Goal: Task Accomplishment & Management: Complete application form

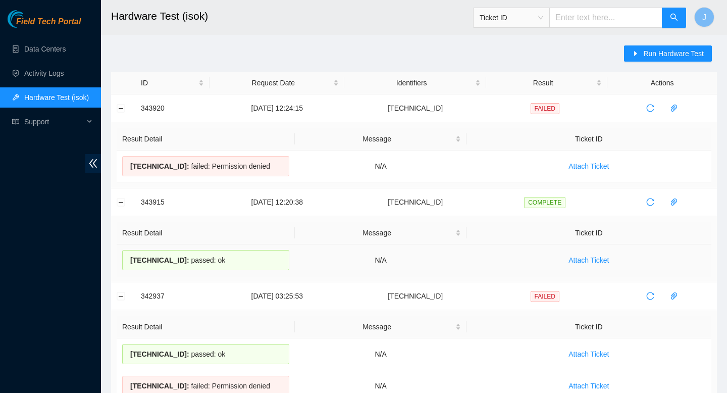
scroll to position [12, 0]
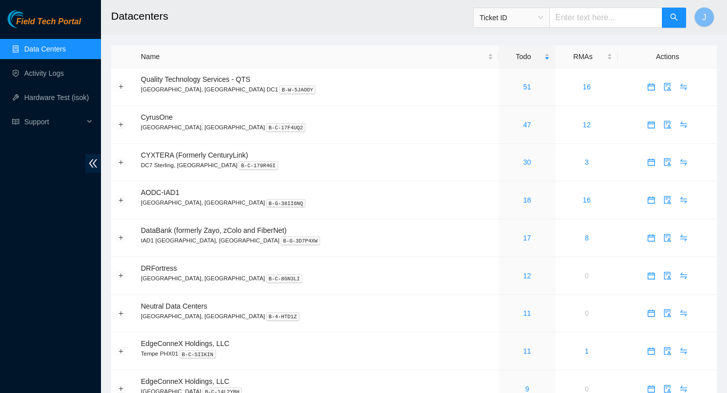
click at [606, 18] on input "text" at bounding box center [605, 18] width 113 height 20
paste input "B-V-5TK0XRW"
type input "B-V-5TK0XRW"
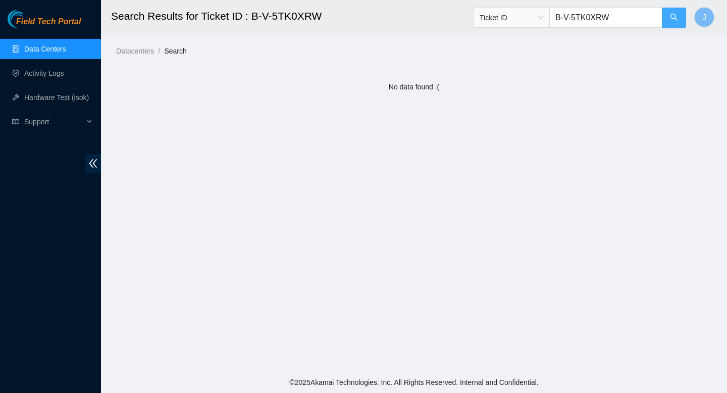
click at [668, 13] on button "button" at bounding box center [674, 18] width 24 height 20
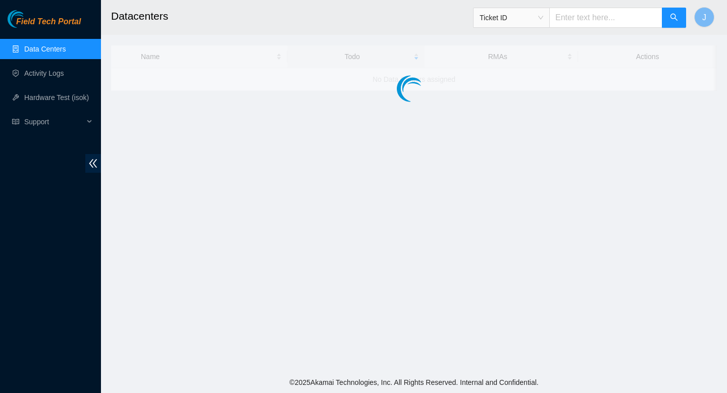
click at [597, 16] on input "text" at bounding box center [605, 18] width 113 height 20
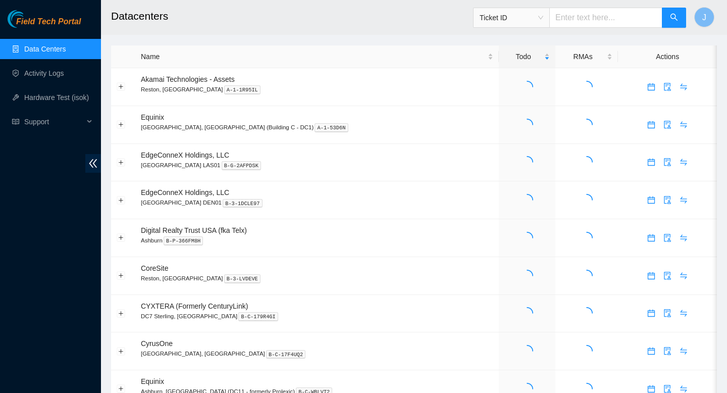
paste input "B-V-5TK0XRW"
type input "B-V-5TK0XRW"
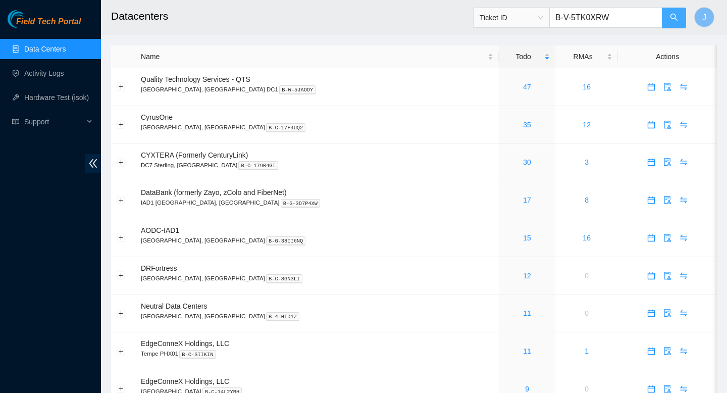
click at [675, 17] on icon "search" at bounding box center [674, 17] width 8 height 8
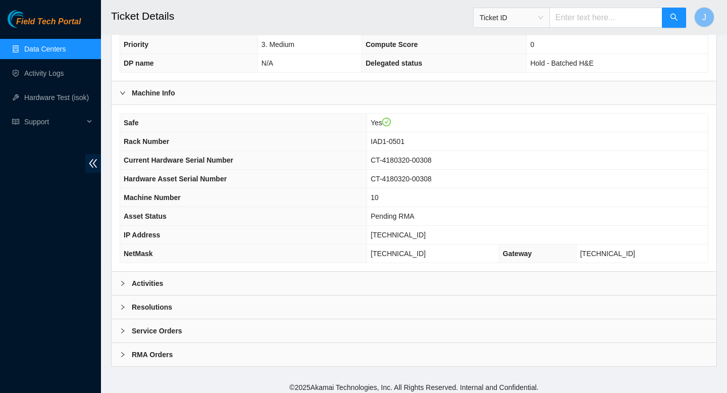
scroll to position [292, 0]
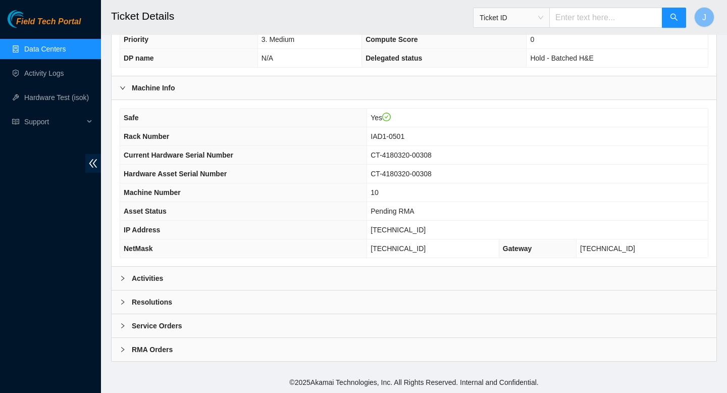
click at [337, 278] on div "Activities" at bounding box center [414, 278] width 605 height 23
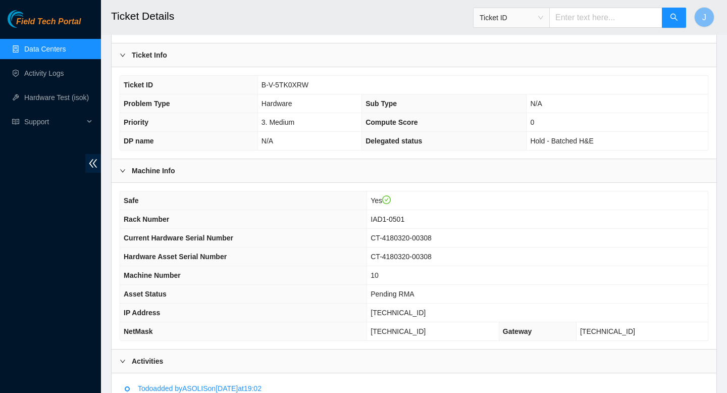
scroll to position [201, 0]
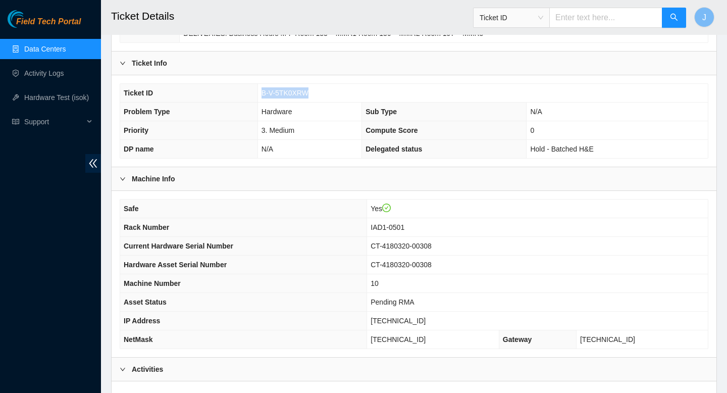
drag, startPoint x: 314, startPoint y: 93, endPoint x: 223, endPoint y: 94, distance: 91.4
click at [223, 94] on tr "Ticket ID B-V-5TK0XRW" at bounding box center [414, 93] width 588 height 19
copy tr "B-V-5TK0XRW"
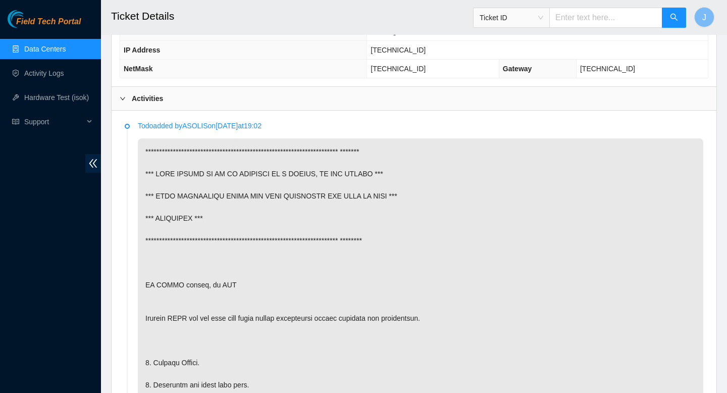
scroll to position [473, 0]
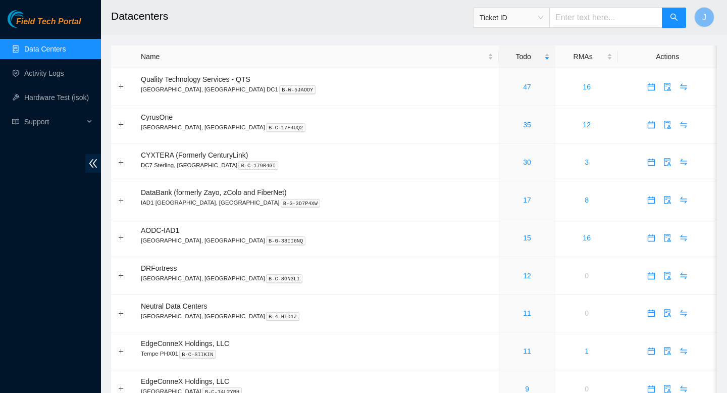
click at [593, 15] on input "text" at bounding box center [605, 18] width 113 height 20
paste input "B-V-5S088NJ"
type input "B-V-5S088NJ"
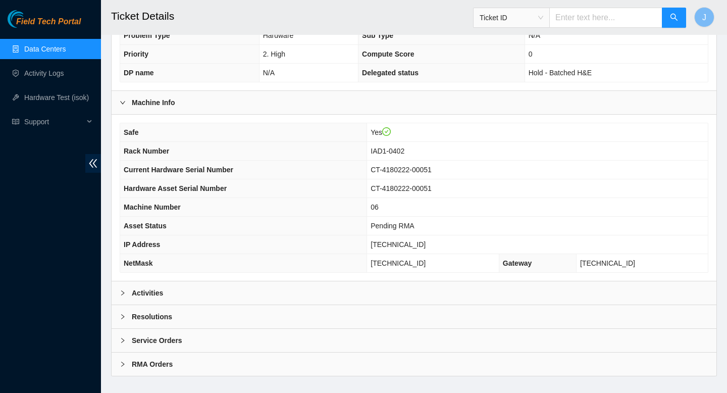
scroll to position [279, 0]
click at [372, 288] on div "Activities" at bounding box center [414, 291] width 605 height 23
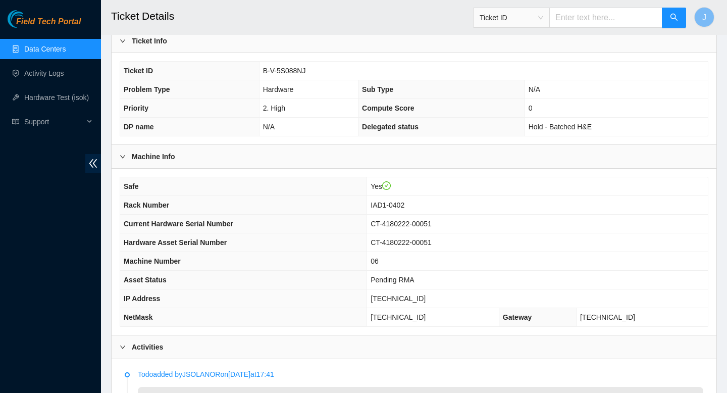
scroll to position [218, 0]
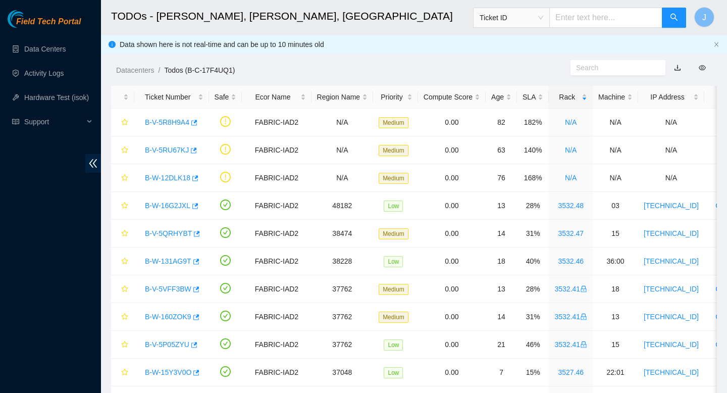
scroll to position [63, 0]
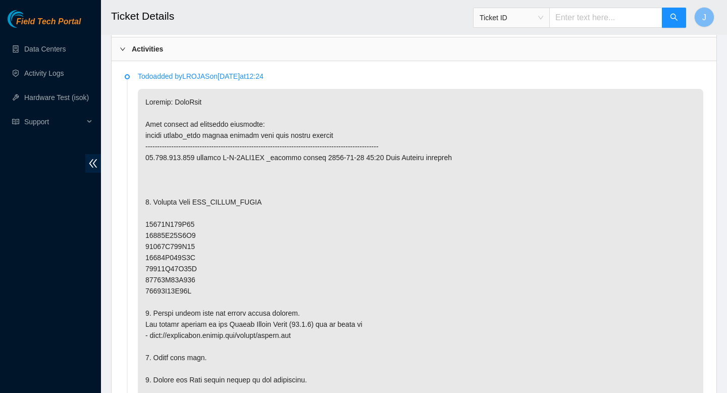
scroll to position [493, 0]
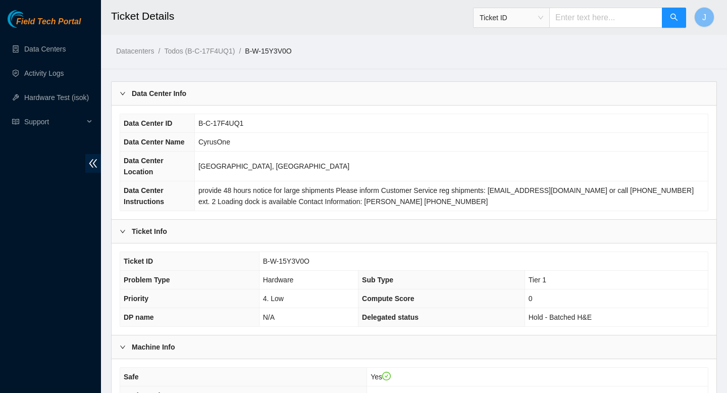
scroll to position [307, 0]
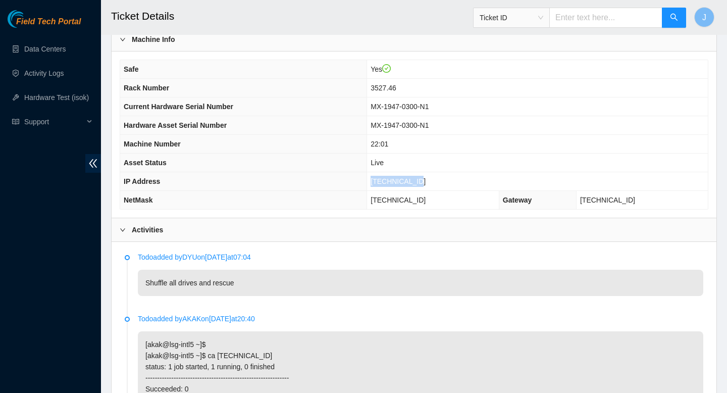
drag, startPoint x: 431, startPoint y: 179, endPoint x: 377, endPoint y: 185, distance: 53.8
click at [377, 185] on td "[TECHNICAL_ID]" at bounding box center [537, 181] width 341 height 19
copy span "[TECHNICAL_ID]"
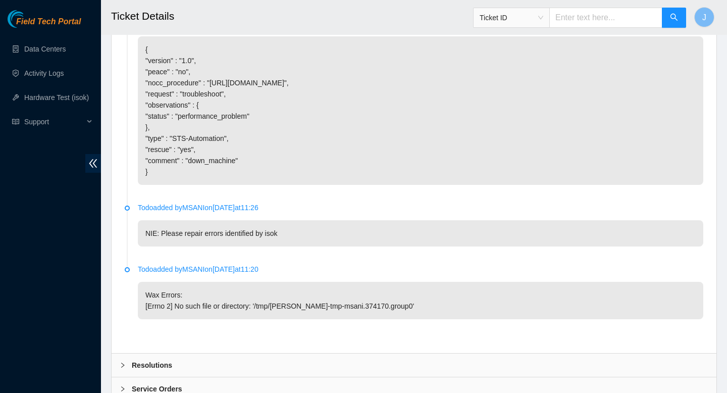
scroll to position [1328, 0]
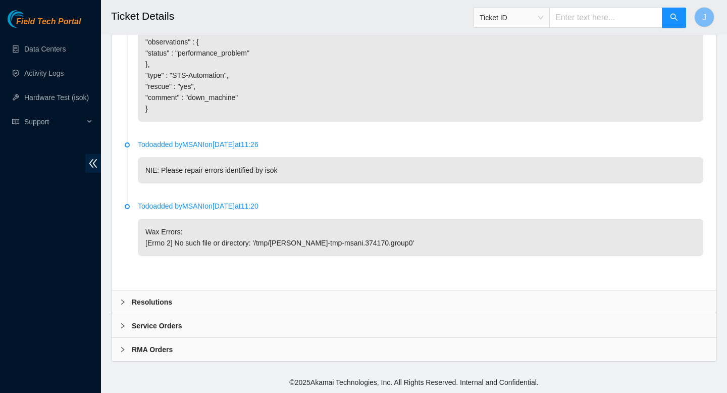
click at [241, 306] on div "Resolutions" at bounding box center [414, 301] width 605 height 23
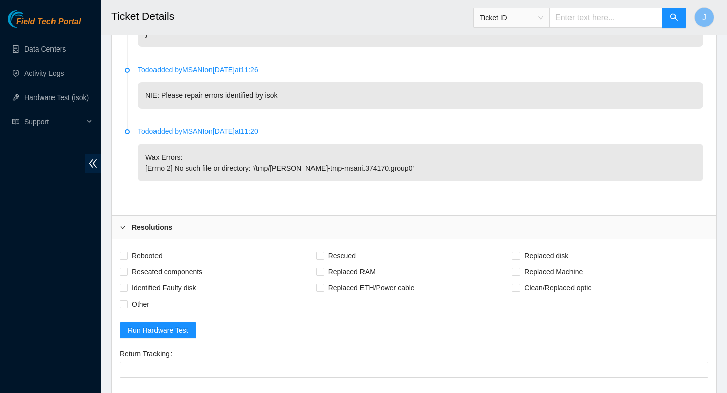
scroll to position [1392, 0]
click at [125, 257] on input "Rebooted" at bounding box center [123, 253] width 7 height 7
checkbox input "true"
click at [125, 274] on input "Reseated components" at bounding box center [123, 270] width 7 height 7
checkbox input "true"
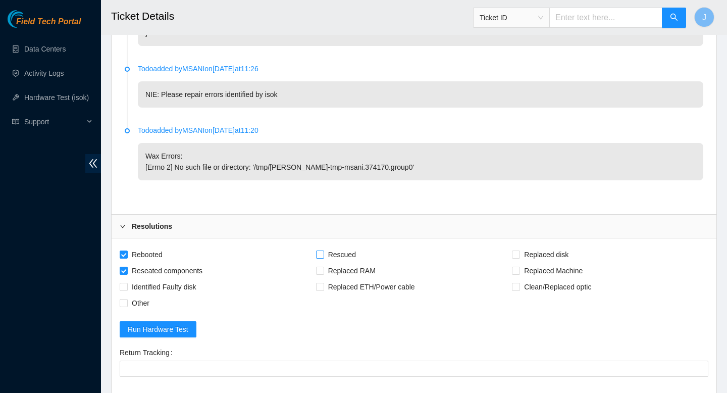
click at [322, 257] on input "Rescued" at bounding box center [319, 253] width 7 height 7
checkbox input "true"
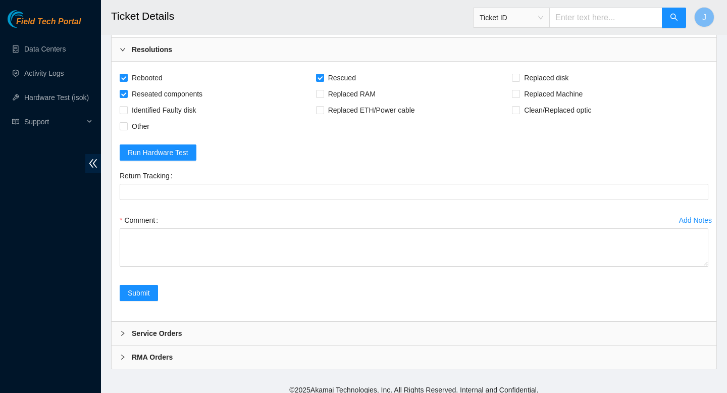
scroll to position [1575, 0]
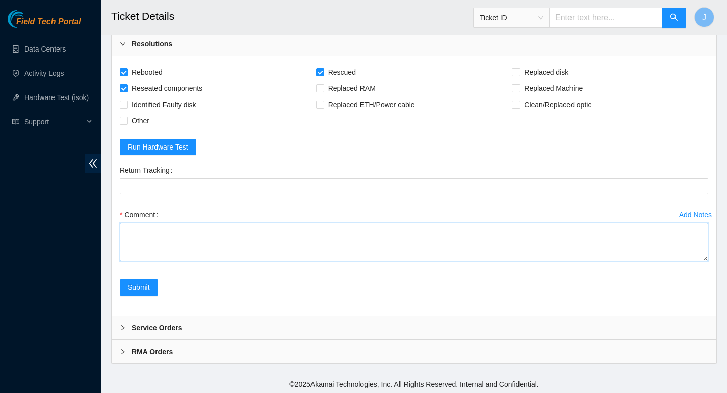
click at [364, 246] on textarea "Comment" at bounding box center [414, 242] width 589 height 38
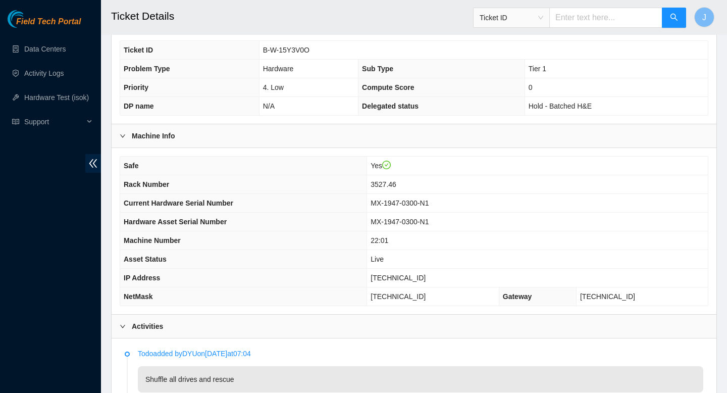
scroll to position [217, 0]
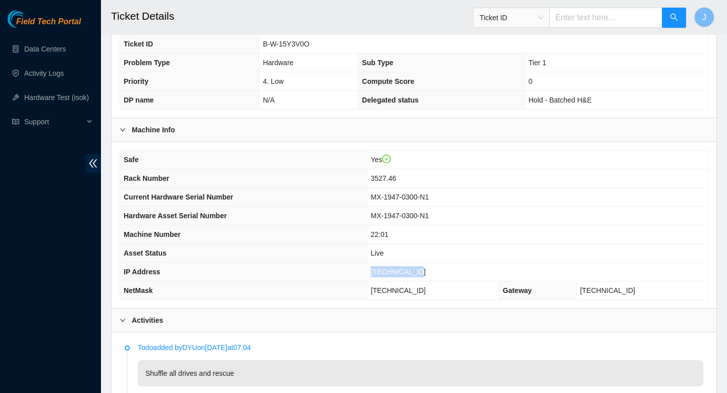
drag, startPoint x: 434, startPoint y: 269, endPoint x: 373, endPoint y: 272, distance: 61.2
click at [373, 272] on tr "IP Address 23.207.199.47" at bounding box center [414, 272] width 588 height 19
copy tr "[TECHNICAL_ID]"
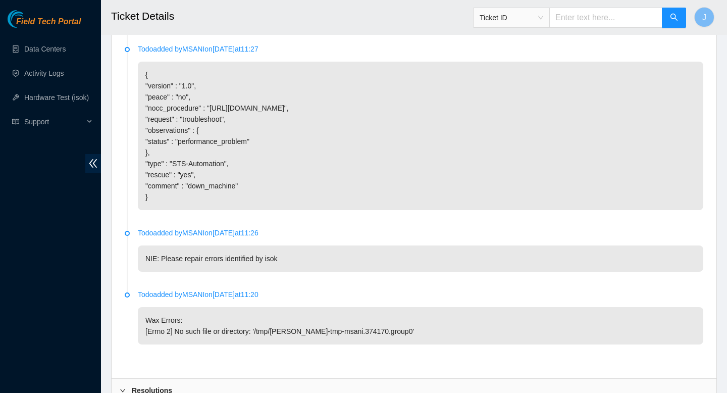
scroll to position [1588, 0]
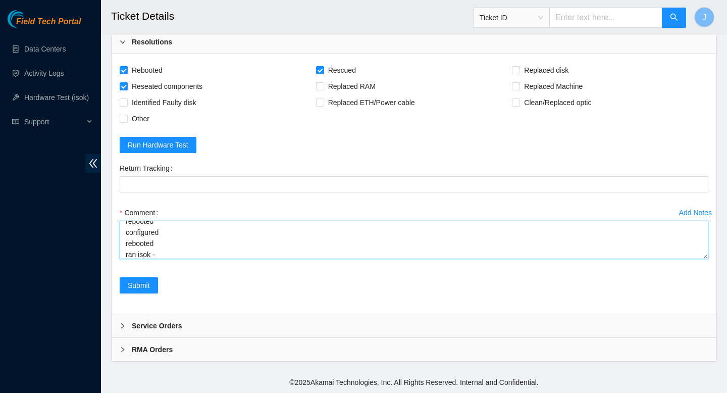
click at [293, 259] on textarea "verified SN paused node reseated all disk rescued rebooted configured rebooted …" at bounding box center [414, 240] width 589 height 38
paste textarea "344012 30-09-2025 02:46:47 23.207.199.47 COMPLETE Result Detail Message Ticket …"
type textarea "verified SN paused node reseated all disk rescued rebooted configured rebooted …"
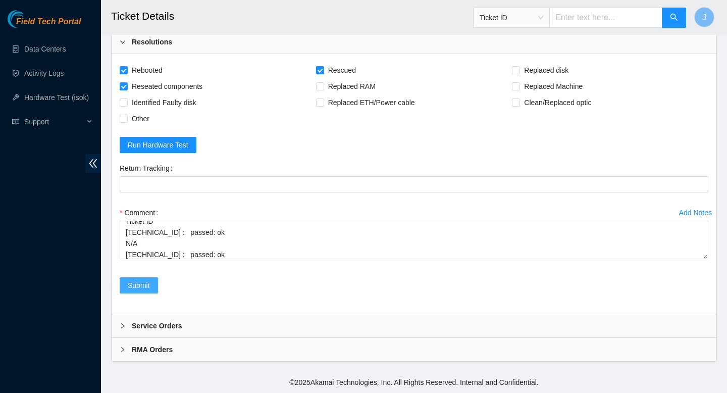
click at [144, 285] on span "Submit" at bounding box center [139, 285] width 22 height 11
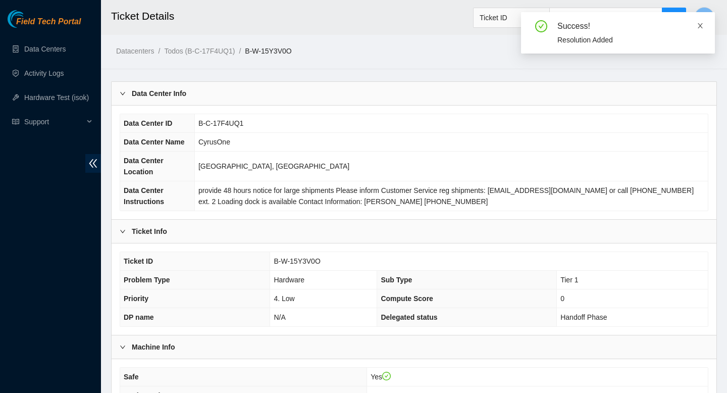
click at [703, 27] on icon "close" at bounding box center [700, 25] width 7 height 7
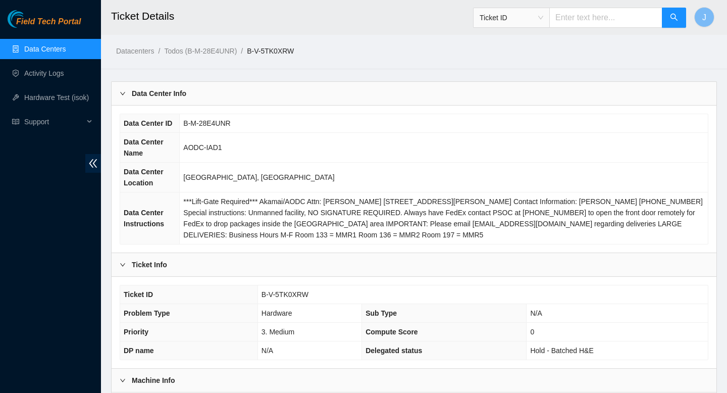
scroll to position [473, 0]
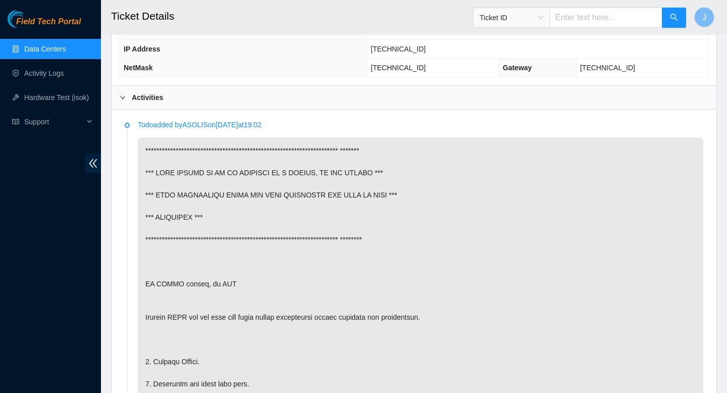
click at [53, 51] on link "Data Centers" at bounding box center [44, 49] width 41 height 8
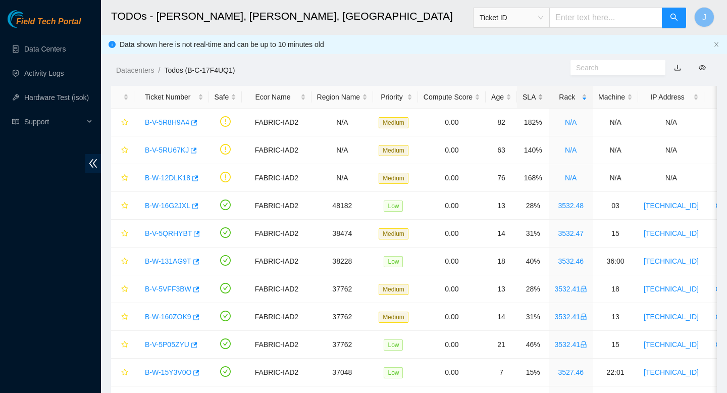
click at [543, 96] on div "SLA" at bounding box center [533, 96] width 21 height 11
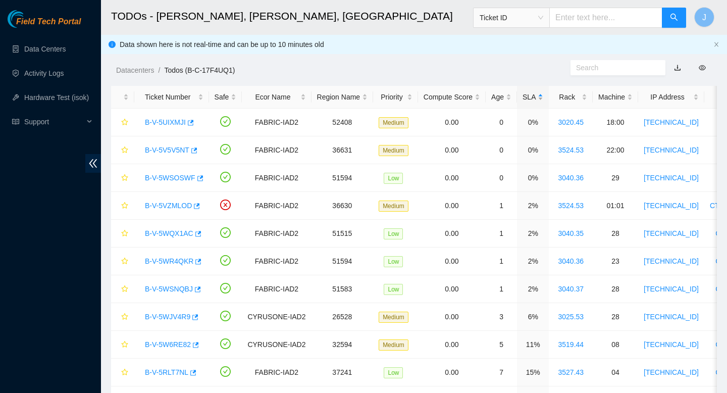
click at [543, 96] on div "SLA" at bounding box center [533, 96] width 21 height 11
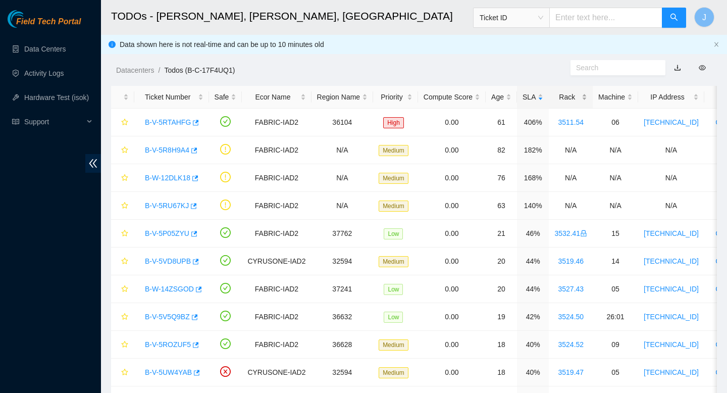
click at [587, 96] on div "Rack" at bounding box center [570, 96] width 33 height 11
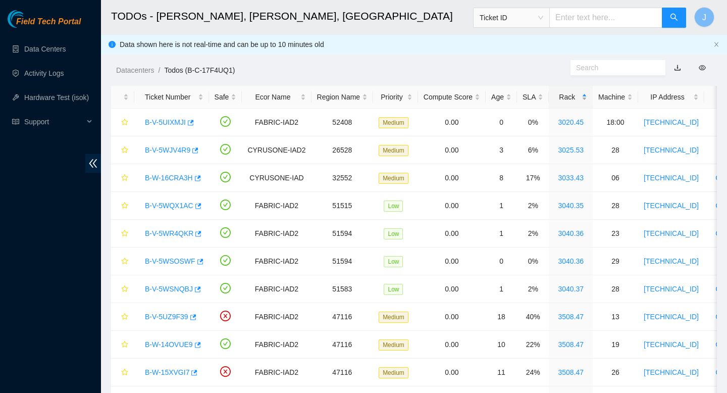
click at [587, 97] on div "Rack" at bounding box center [570, 96] width 33 height 11
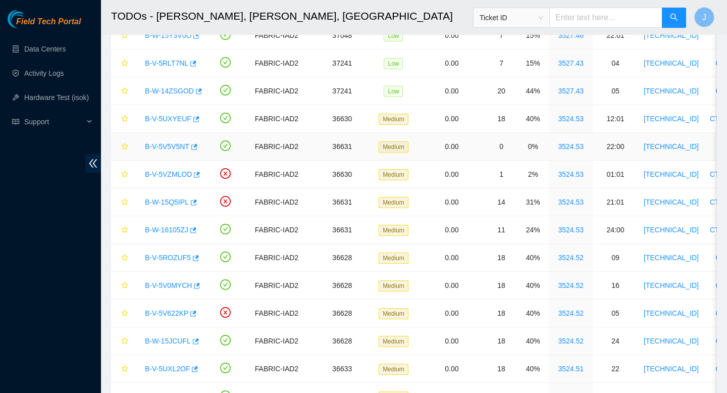
scroll to position [340, 0]
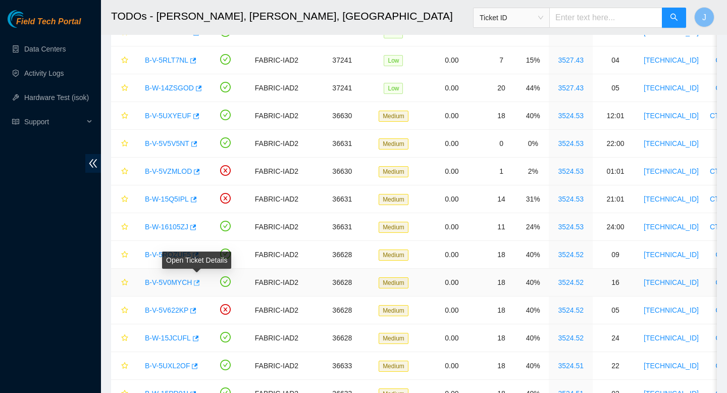
click at [197, 281] on icon "button" at bounding box center [195, 282] width 7 height 7
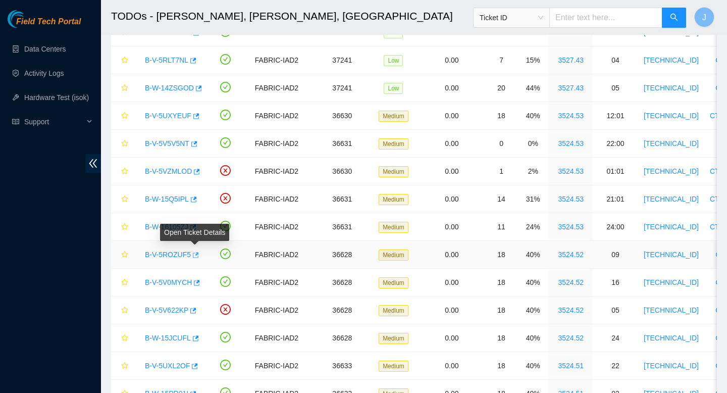
click at [198, 254] on icon "button" at bounding box center [194, 254] width 7 height 7
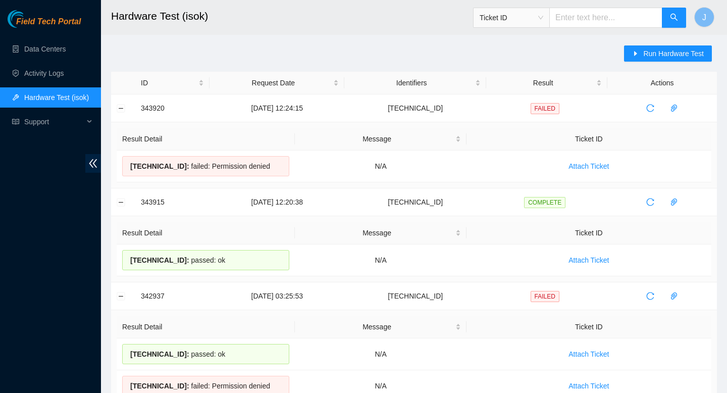
scroll to position [12, 0]
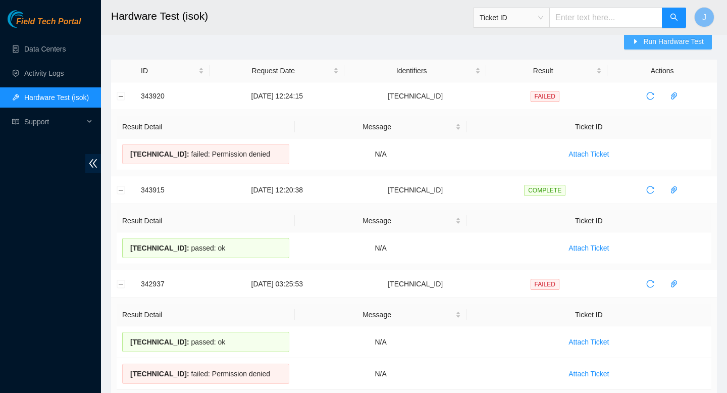
click at [653, 46] on span "Run Hardware Test" at bounding box center [673, 41] width 61 height 11
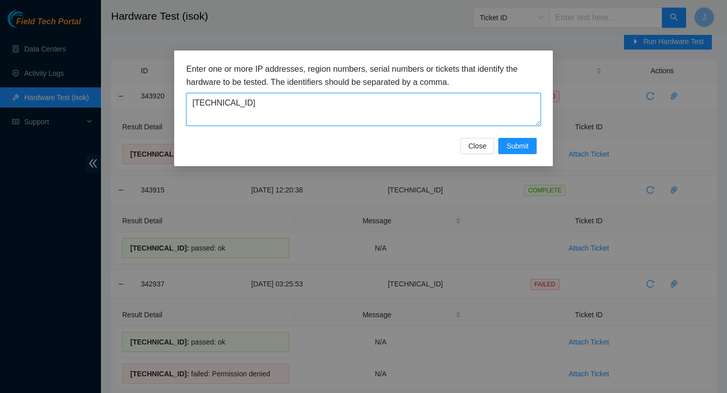
click at [392, 118] on textarea "23.55.171.35" at bounding box center [363, 109] width 354 height 33
paste textarea "23.207.199.47"
type textarea "23.207.199.47"
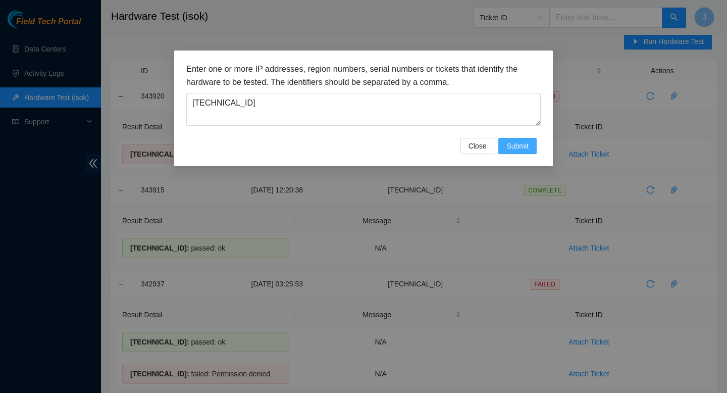
click at [521, 148] on span "Submit" at bounding box center [517, 145] width 22 height 11
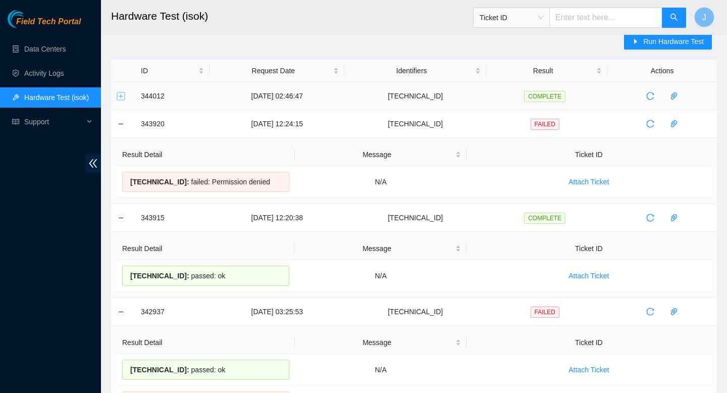
click at [119, 99] on button "Expand row" at bounding box center [121, 96] width 8 height 8
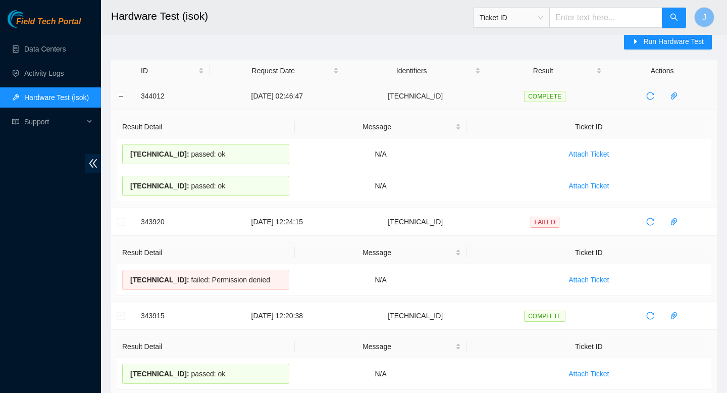
drag, startPoint x: 231, startPoint y: 187, endPoint x: 138, endPoint y: 99, distance: 127.5
copy tbody "344012 30-09-2025 02:46:47 23.207.199.47 COMPLETE Result Detail Message Ticket …"
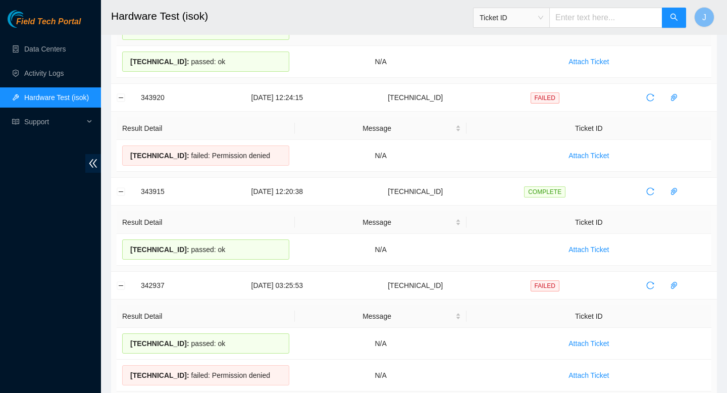
scroll to position [0, 0]
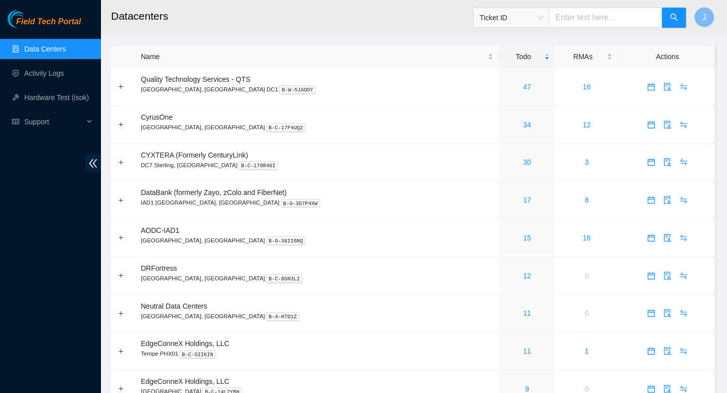
click at [54, 52] on link "Data Centers" at bounding box center [44, 49] width 41 height 8
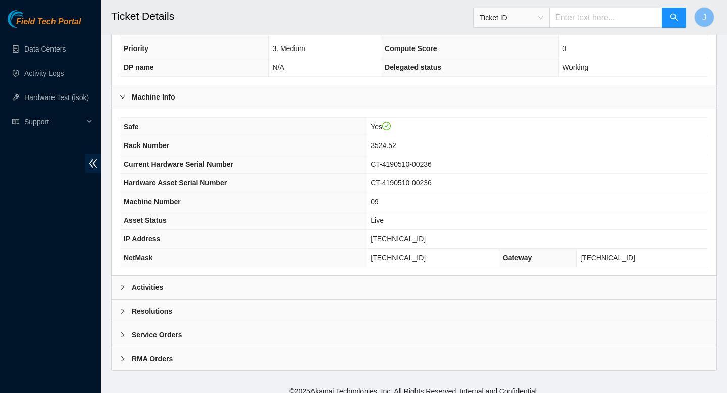
scroll to position [259, 0]
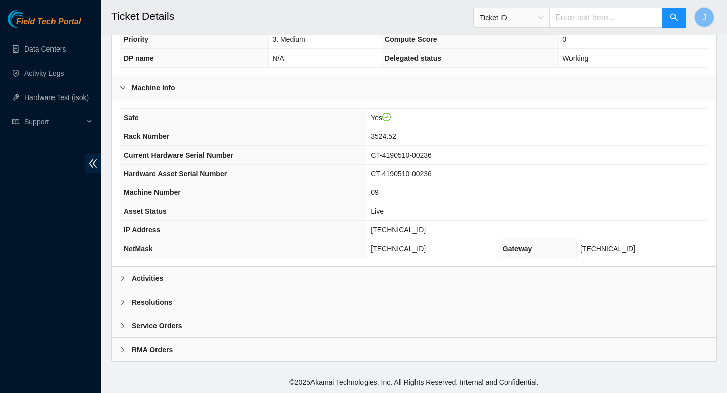
click at [335, 276] on div "Activities" at bounding box center [414, 278] width 605 height 23
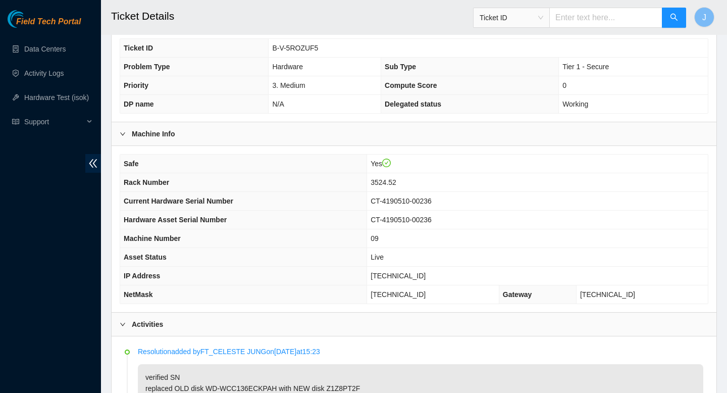
scroll to position [212, 0]
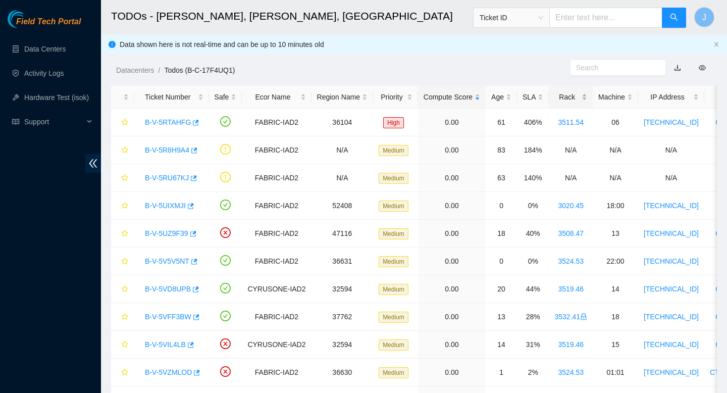
click at [587, 96] on div "Rack" at bounding box center [570, 96] width 33 height 11
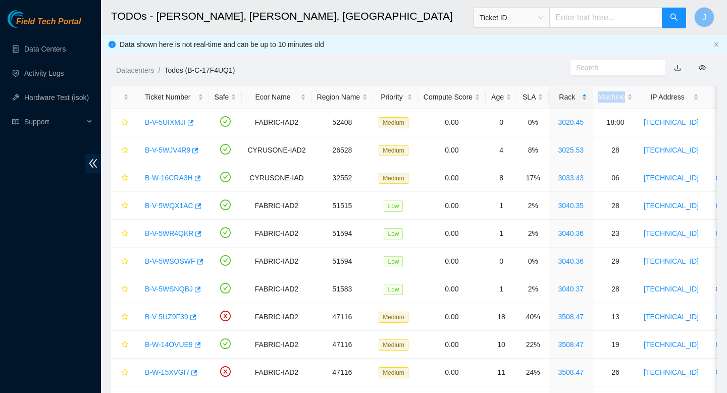
click at [587, 96] on div "Rack" at bounding box center [570, 96] width 33 height 11
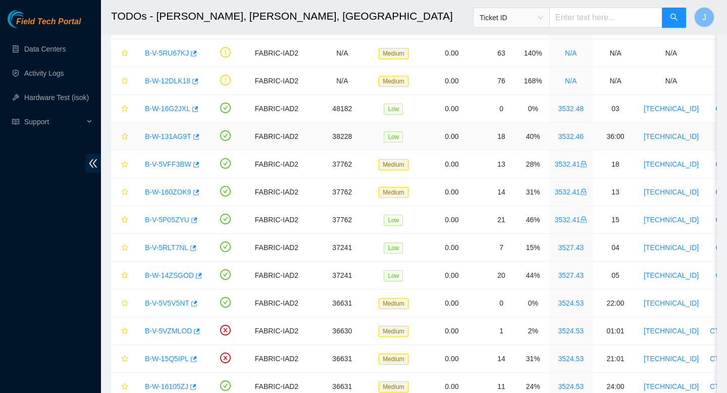
scroll to position [100, 0]
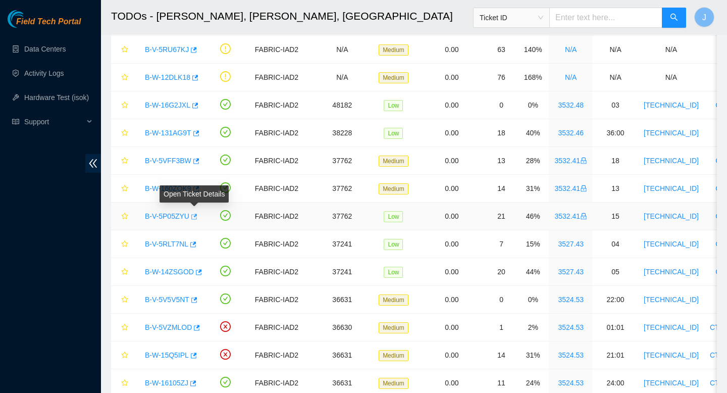
click at [196, 218] on icon "button" at bounding box center [193, 216] width 7 height 7
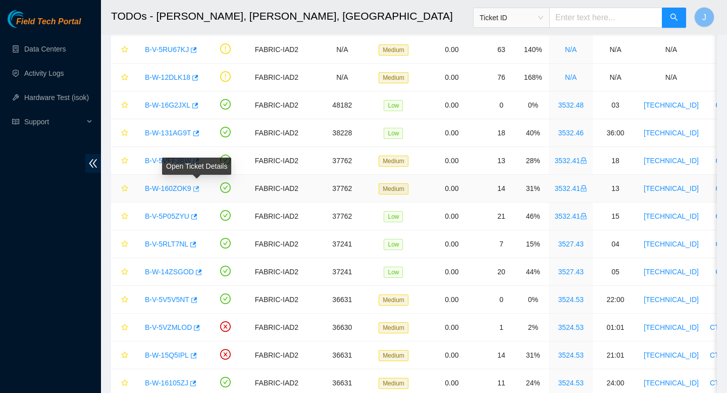
click at [199, 190] on icon "button" at bounding box center [195, 188] width 7 height 7
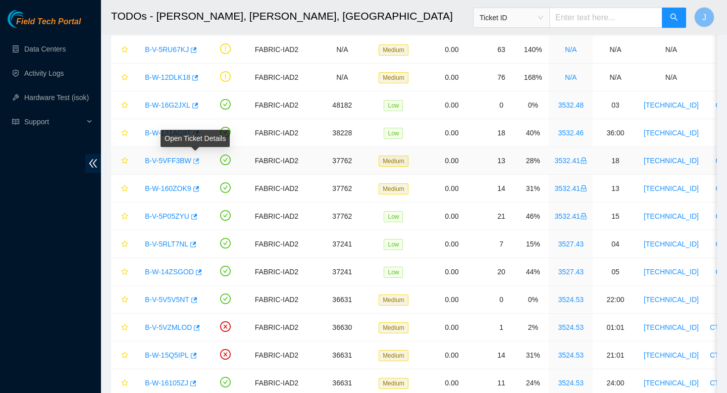
click at [199, 162] on button "button" at bounding box center [195, 161] width 8 height 16
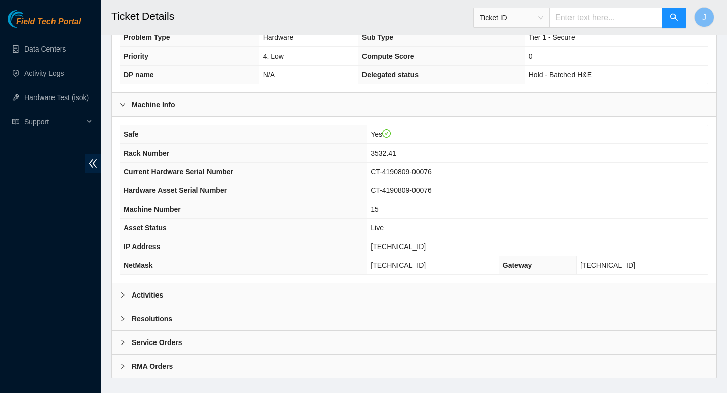
scroll to position [259, 0]
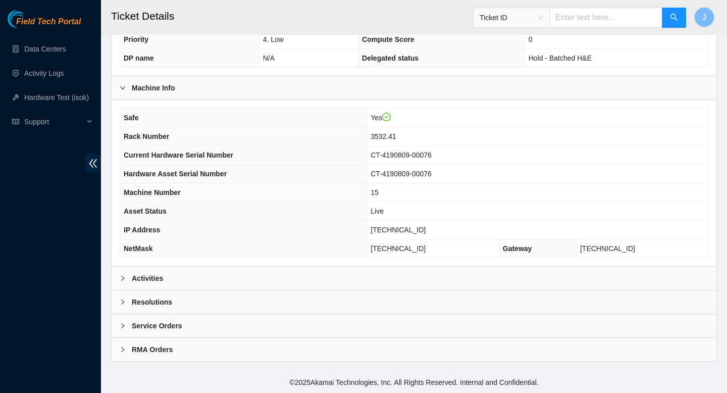
click at [364, 278] on div "Activities" at bounding box center [414, 278] width 605 height 23
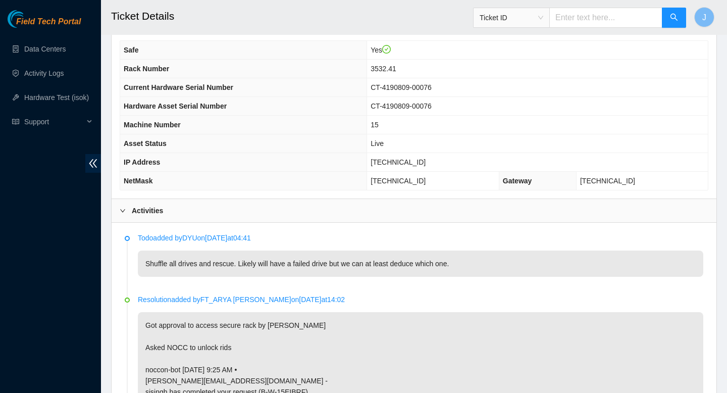
scroll to position [280, 0]
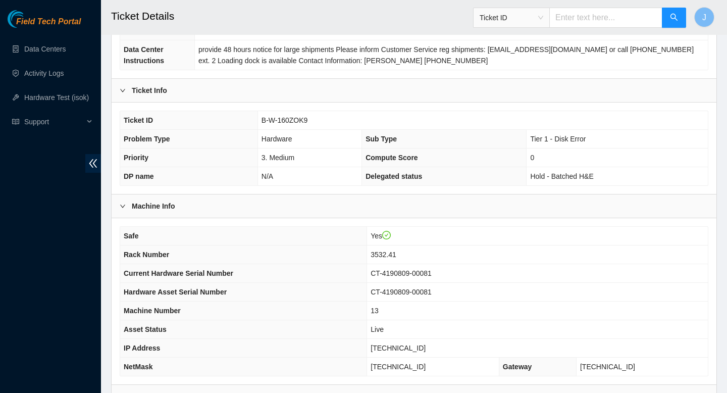
scroll to position [259, 0]
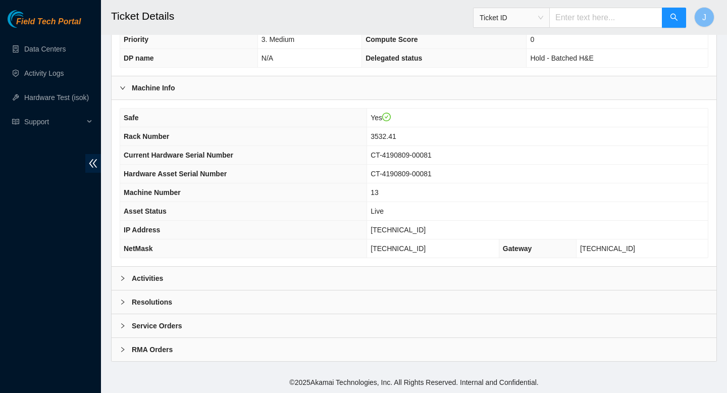
click at [387, 280] on div "Activities" at bounding box center [414, 278] width 605 height 23
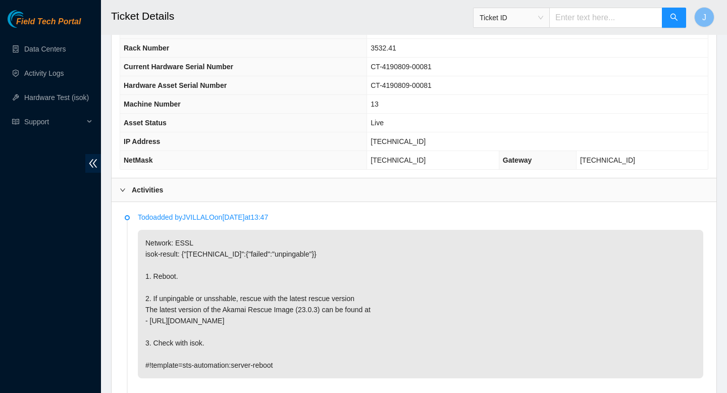
scroll to position [348, 0]
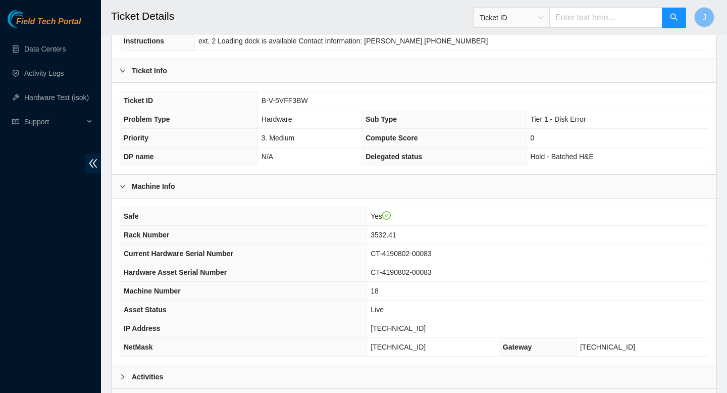
scroll to position [259, 0]
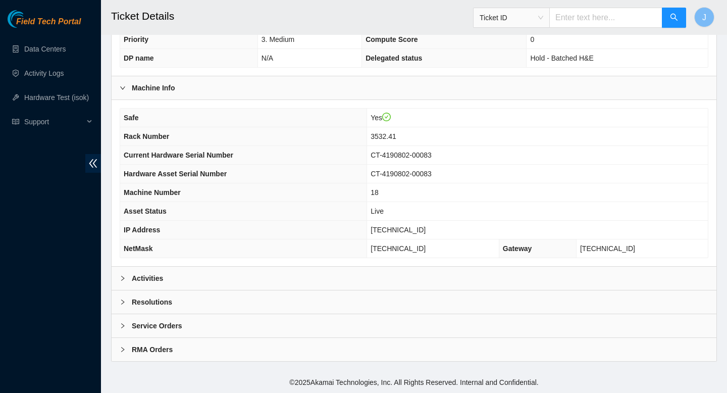
click at [404, 282] on div "Activities" at bounding box center [414, 278] width 605 height 23
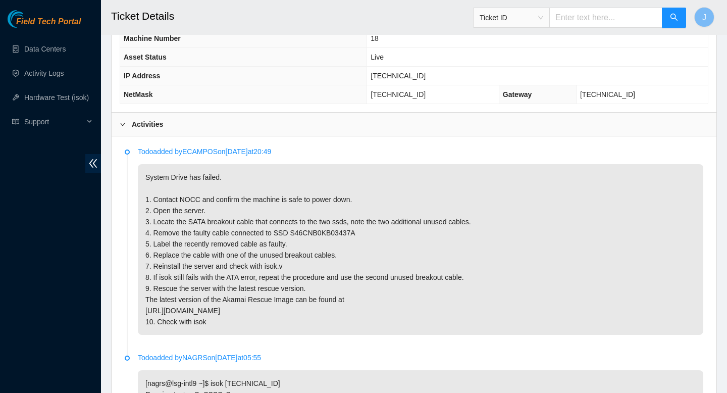
scroll to position [416, 0]
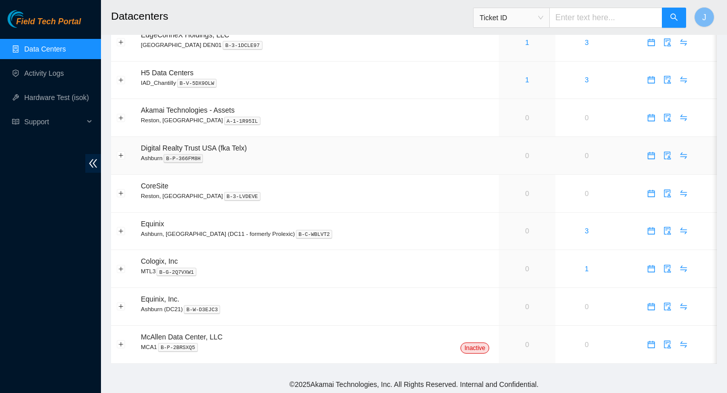
scroll to position [537, 0]
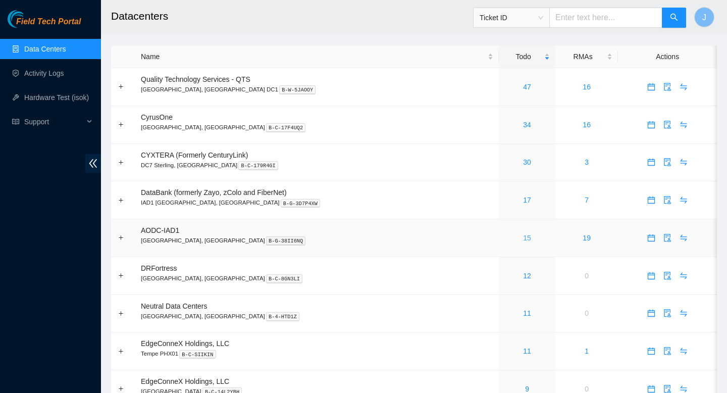
click at [523, 242] on link "15" at bounding box center [527, 238] width 8 height 8
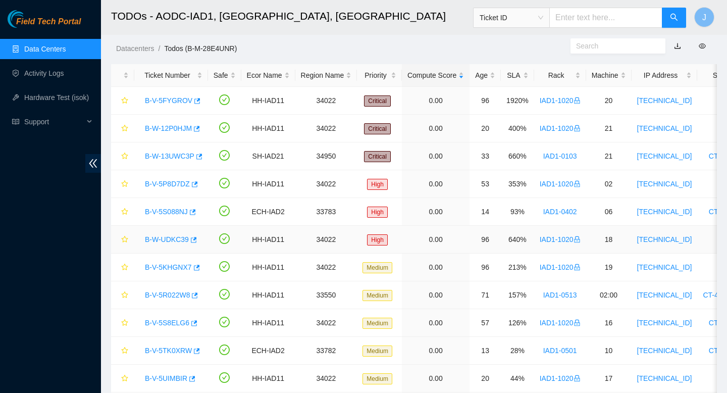
scroll to position [23, 0]
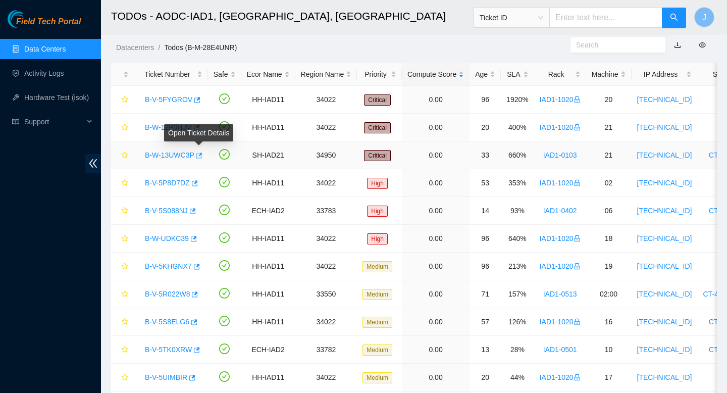
click at [201, 156] on icon "button" at bounding box center [199, 155] width 6 height 6
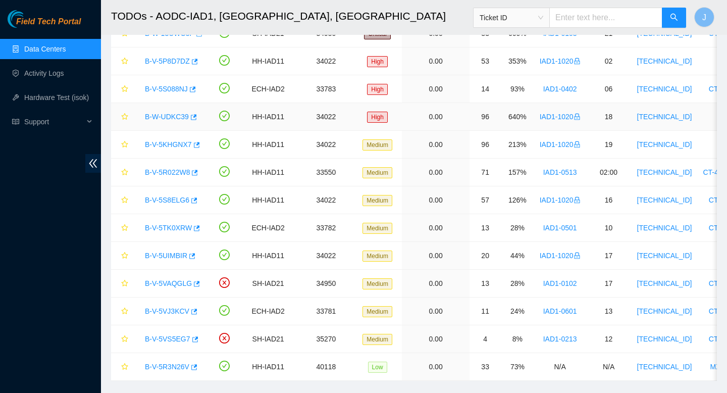
scroll to position [164, 0]
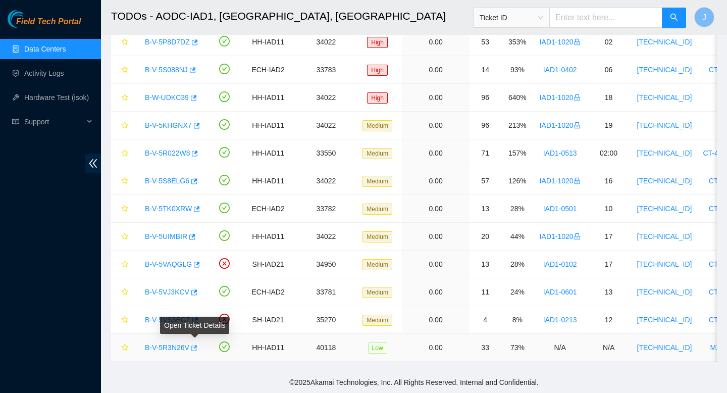
click at [195, 348] on icon "button" at bounding box center [193, 347] width 7 height 7
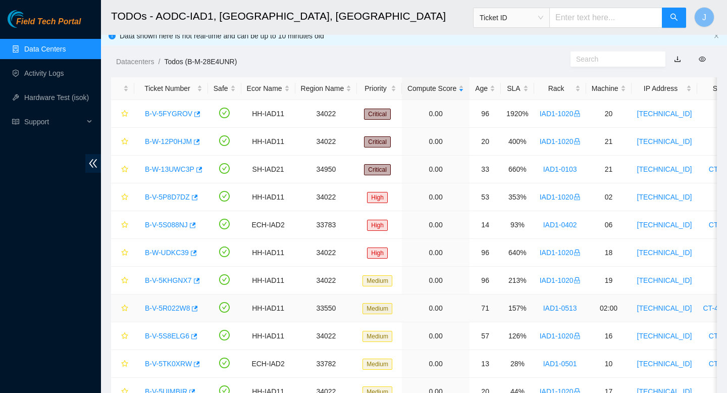
scroll to position [0, 0]
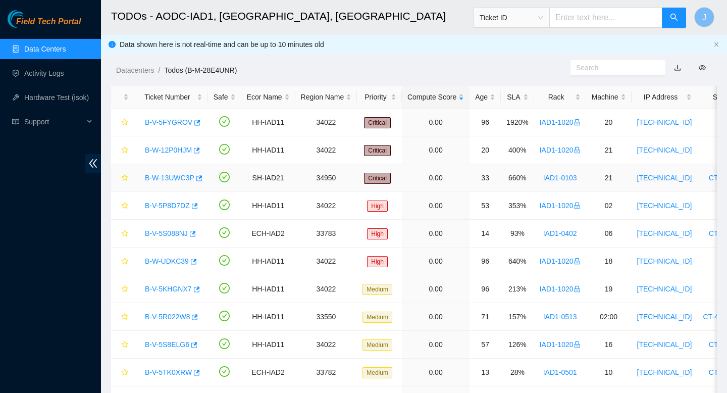
click at [175, 179] on link "B-W-13UWC3P" at bounding box center [169, 178] width 49 height 8
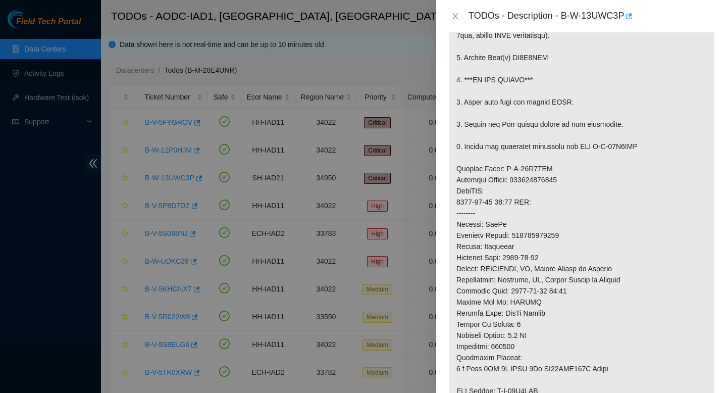
scroll to position [274, 0]
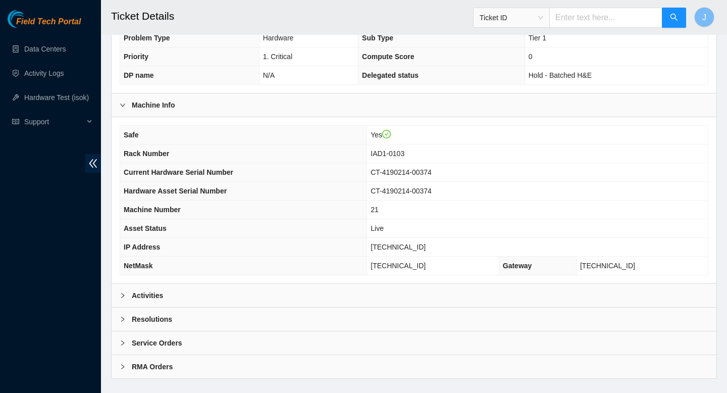
scroll to position [276, 0]
click at [190, 297] on div "Activities" at bounding box center [414, 294] width 605 height 23
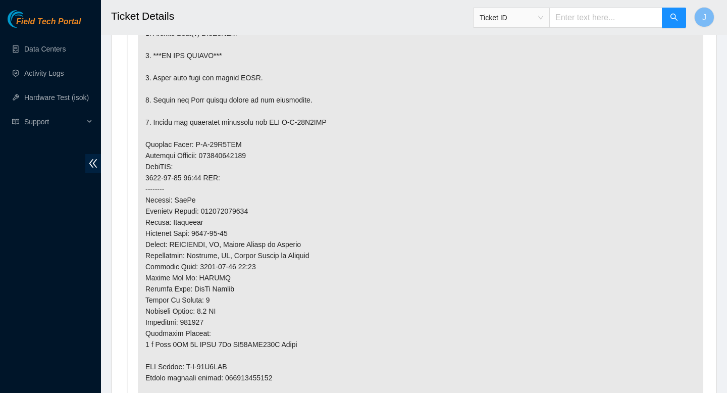
scroll to position [709, 0]
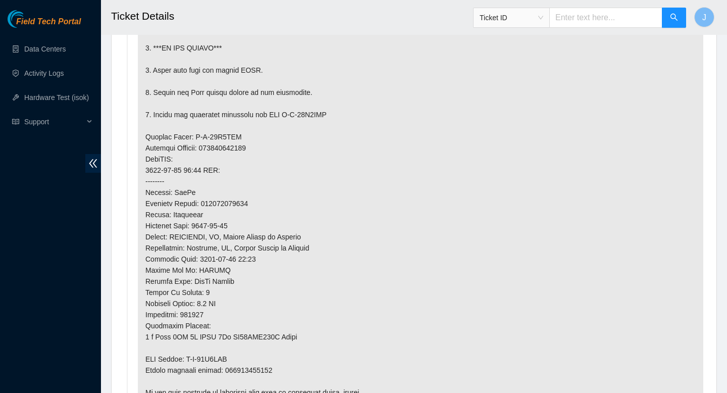
click at [227, 204] on p at bounding box center [420, 159] width 565 height 515
copy p "463470046130"
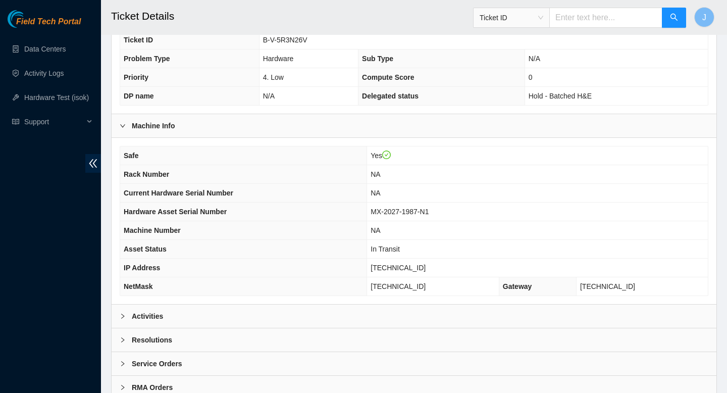
scroll to position [276, 0]
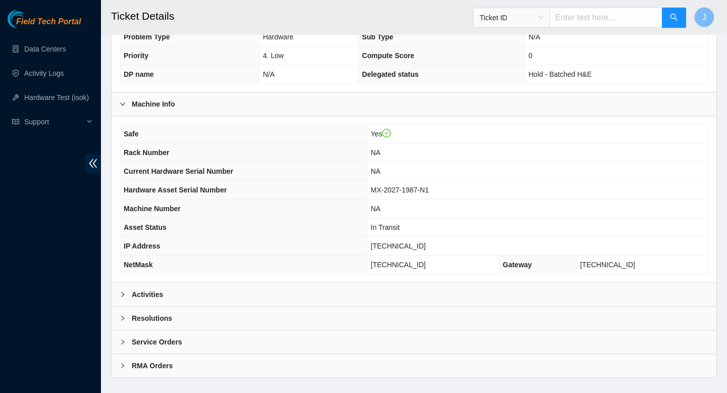
click at [250, 291] on div "Activities" at bounding box center [414, 294] width 605 height 23
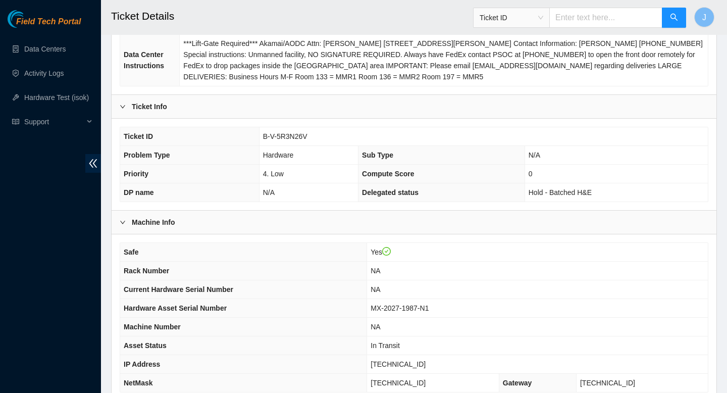
scroll to position [0, 0]
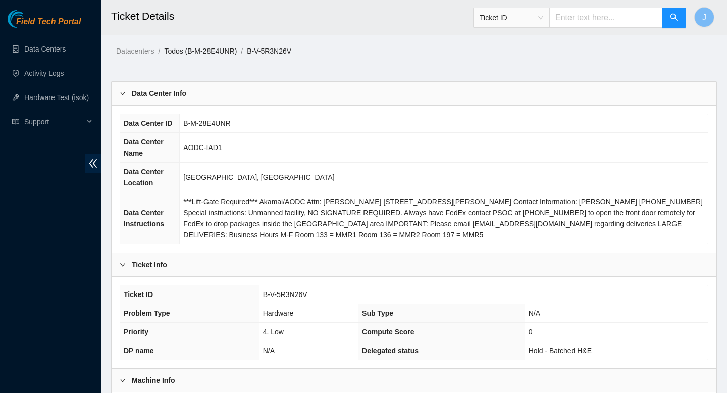
click at [214, 48] on link "Todos (B-M-28E4UNR)" at bounding box center [200, 51] width 73 height 8
